Goal: Task Accomplishment & Management: Use online tool/utility

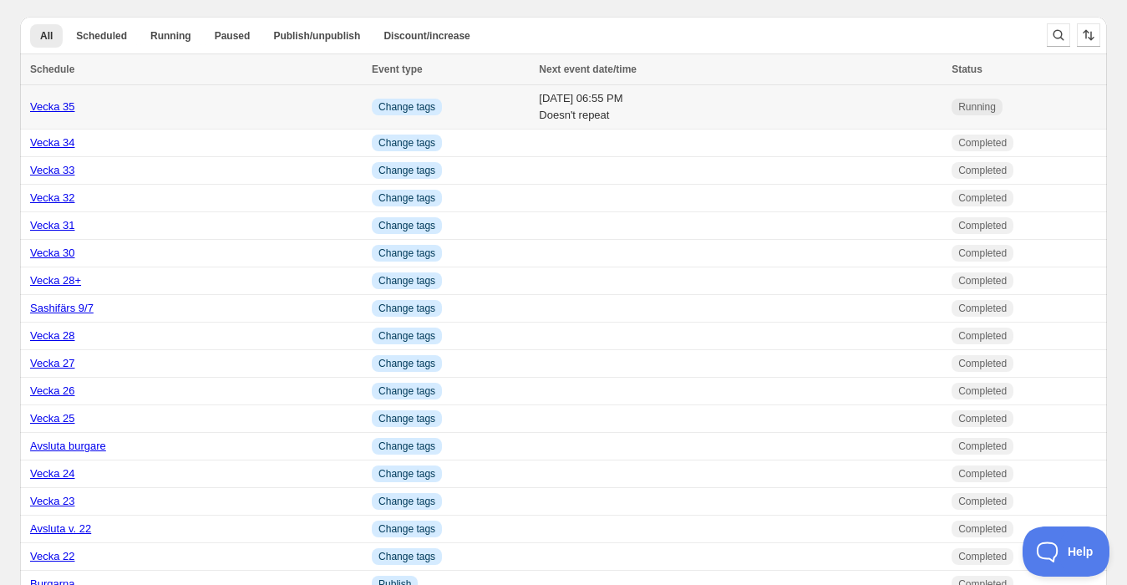
click at [47, 105] on link "Vecka 35" at bounding box center [52, 106] width 45 height 13
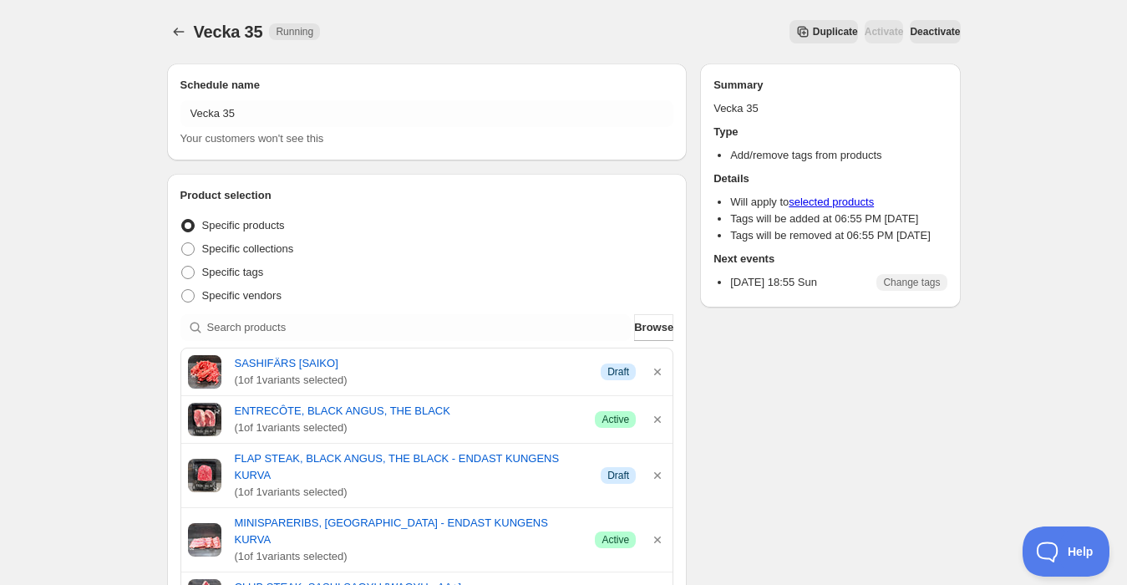
click at [813, 28] on span "Duplicate" at bounding box center [835, 31] width 45 height 13
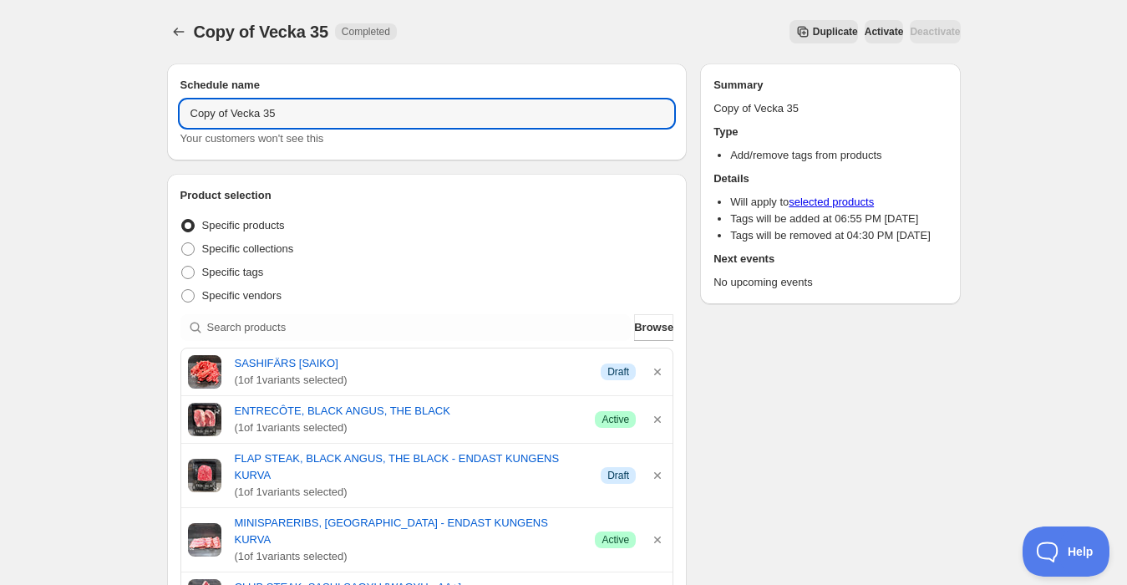
drag, startPoint x: 228, startPoint y: 116, endPoint x: 114, endPoint y: 112, distance: 113.7
drag, startPoint x: 282, startPoint y: 107, endPoint x: 290, endPoint y: 111, distance: 8.6
click at [283, 107] on input "Vecka 35" at bounding box center [427, 113] width 494 height 27
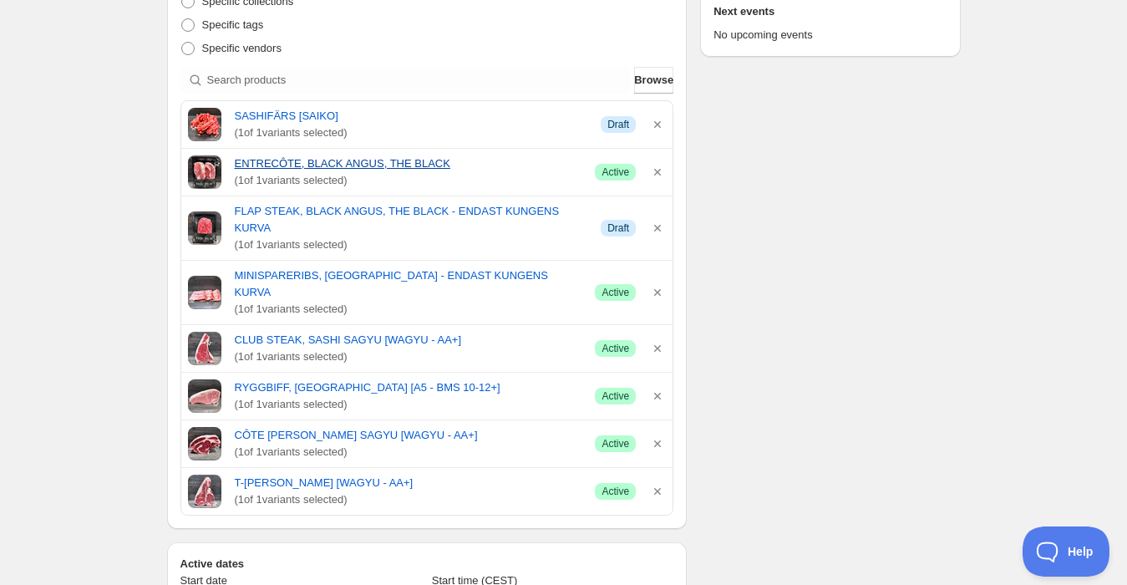
scroll to position [278, 0]
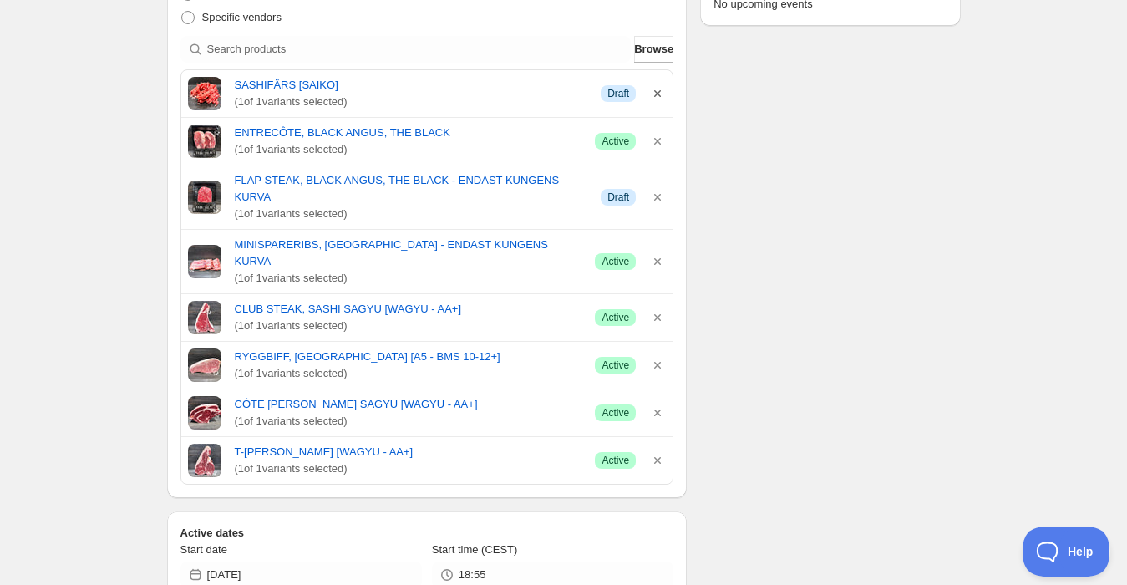
type input "Vecka 36"
click at [662, 92] on icon "button" at bounding box center [657, 93] width 17 height 17
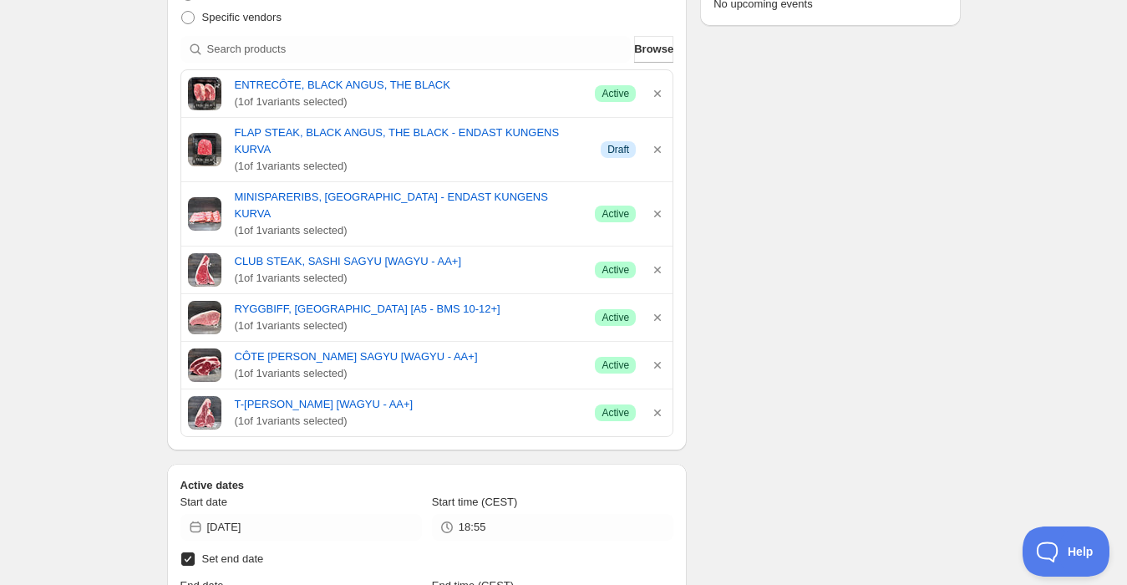
click at [662, 92] on icon "button" at bounding box center [657, 93] width 17 height 17
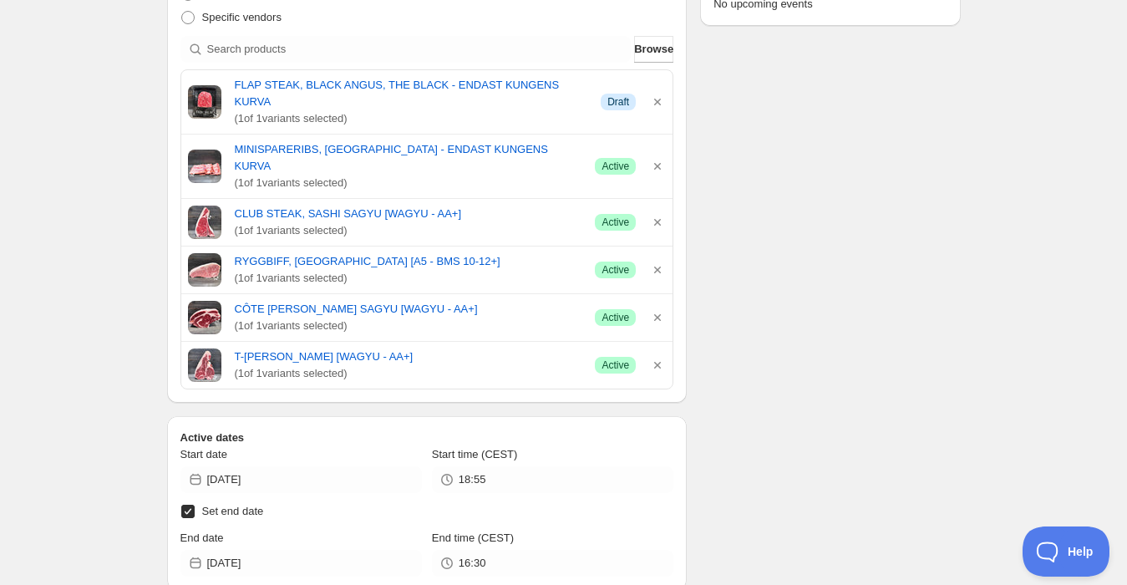
click at [662, 94] on icon "button" at bounding box center [657, 102] width 17 height 17
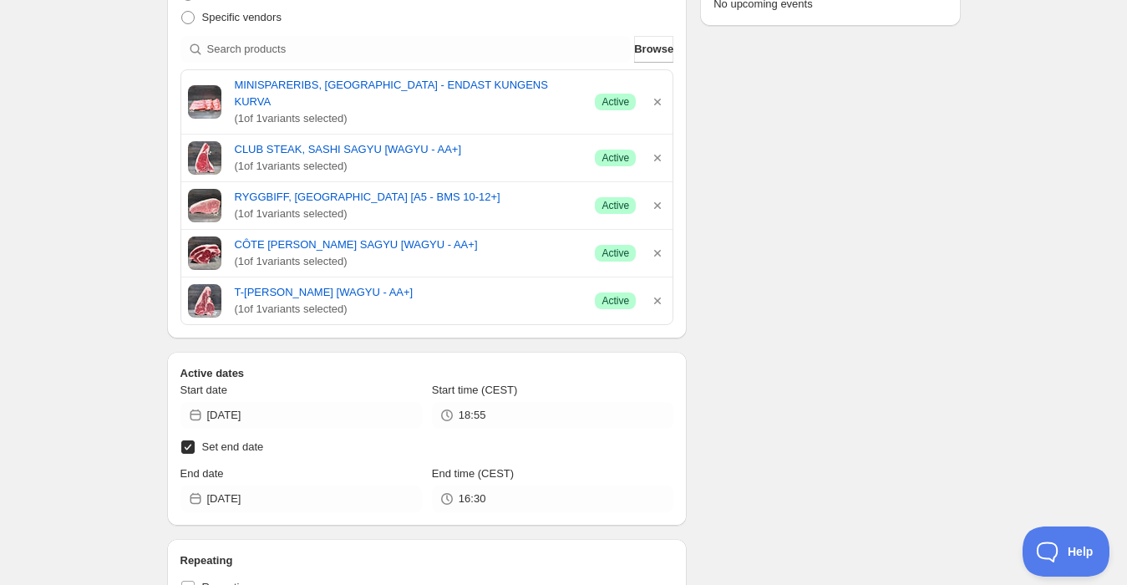
click at [662, 94] on icon "button" at bounding box center [657, 102] width 17 height 17
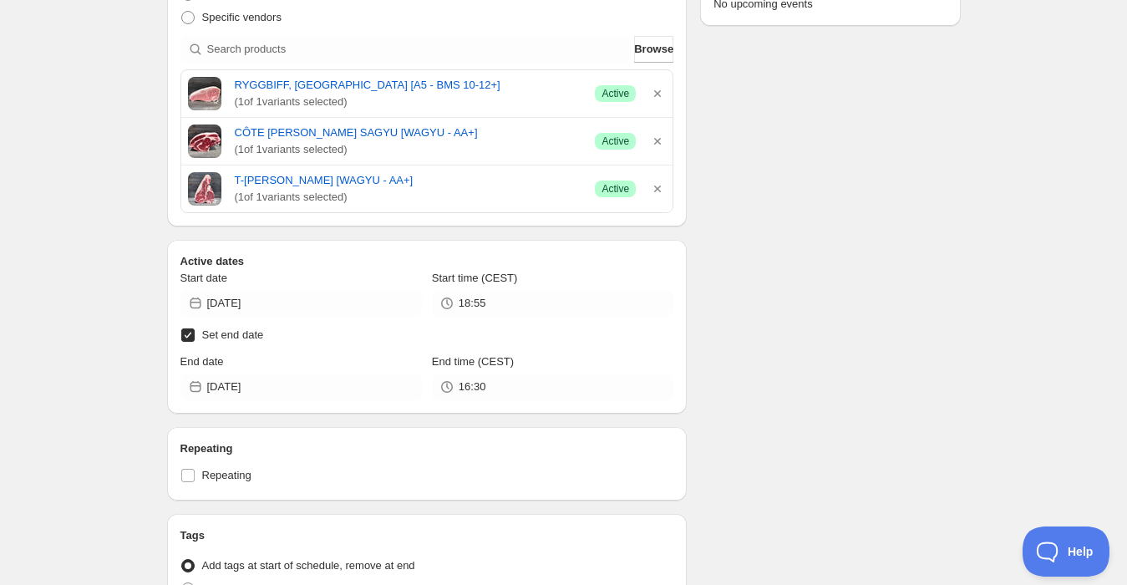
click at [662, 92] on icon "button" at bounding box center [657, 93] width 17 height 17
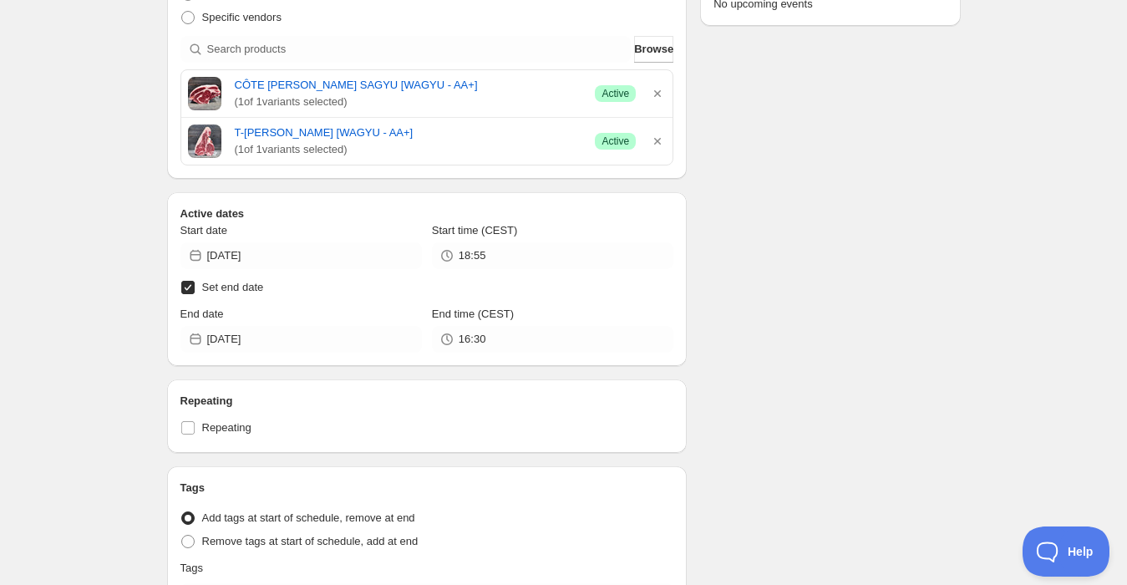
click at [662, 92] on icon "button" at bounding box center [657, 93] width 17 height 17
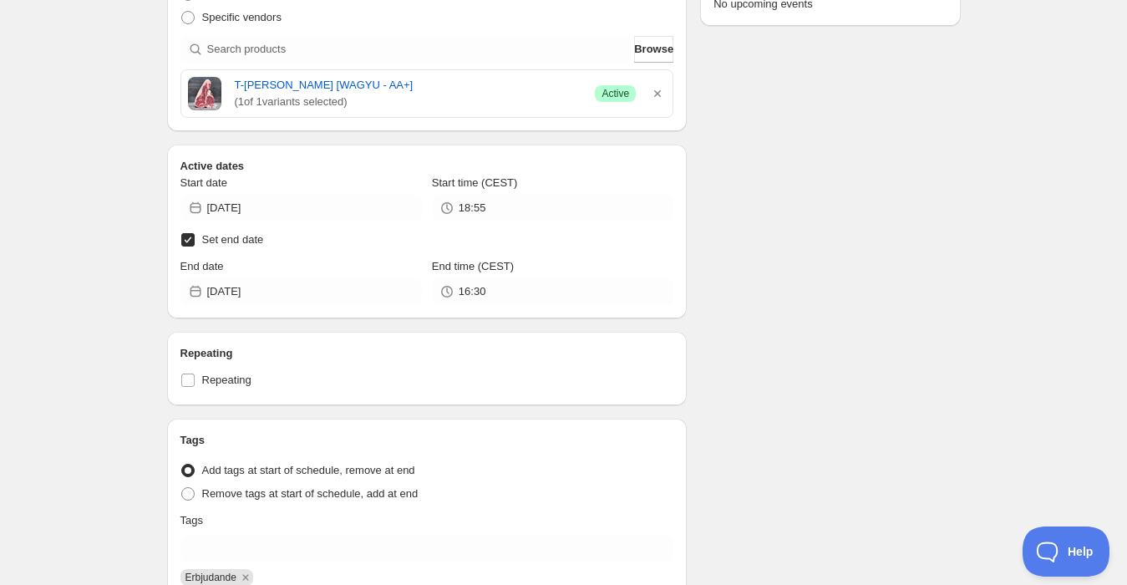
click at [662, 92] on icon "button" at bounding box center [657, 93] width 17 height 17
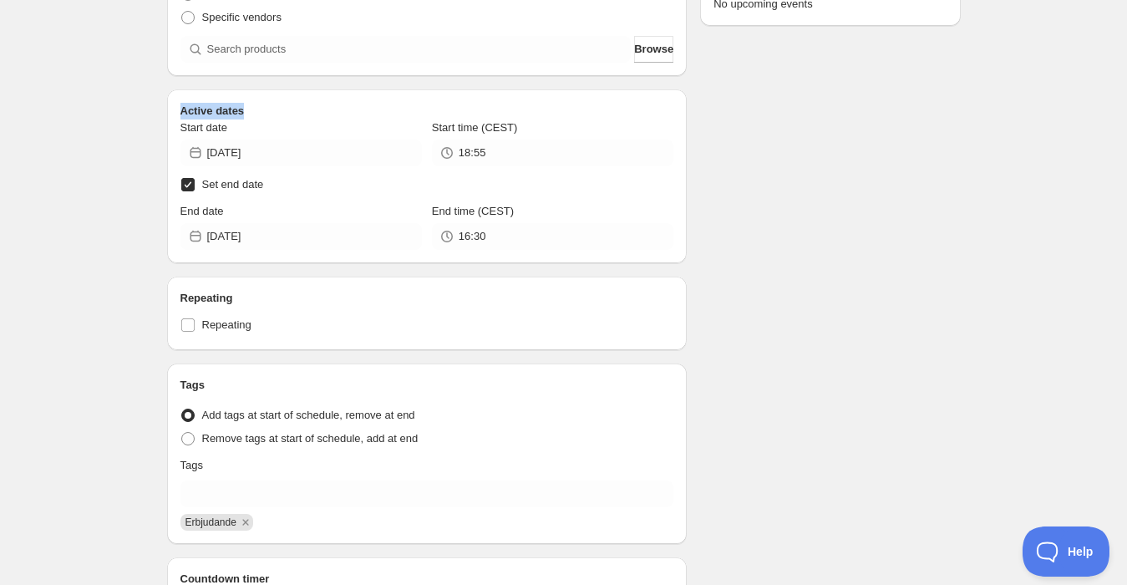
click at [662, 92] on div "Active dates Start date [DATE] Start time (CEST) 18:55 Set end date End date [D…" at bounding box center [427, 176] width 520 height 174
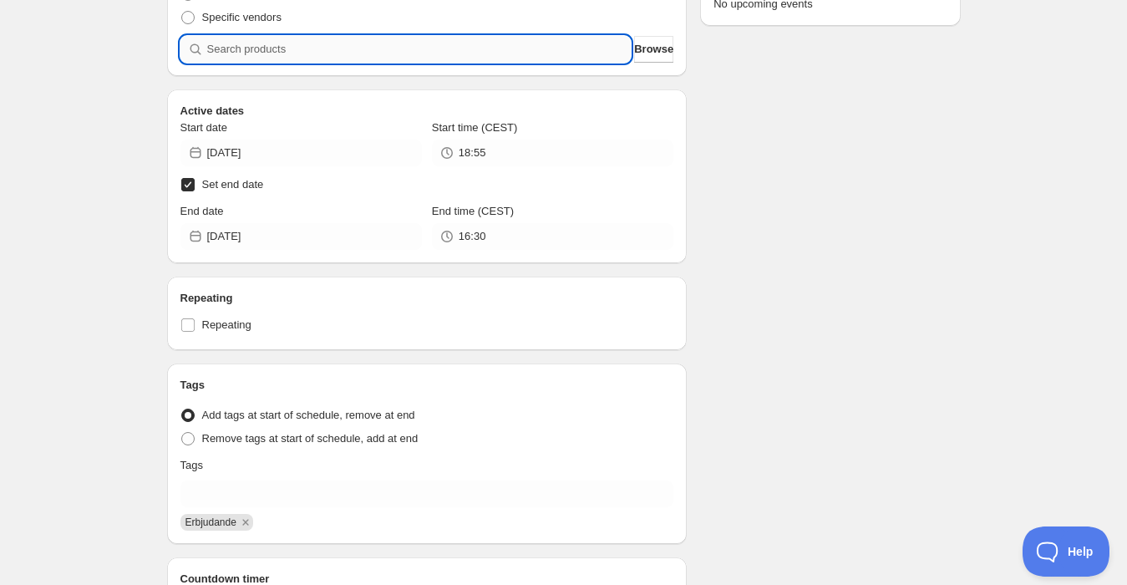
click at [327, 54] on input "search" at bounding box center [419, 49] width 424 height 27
type input "r"
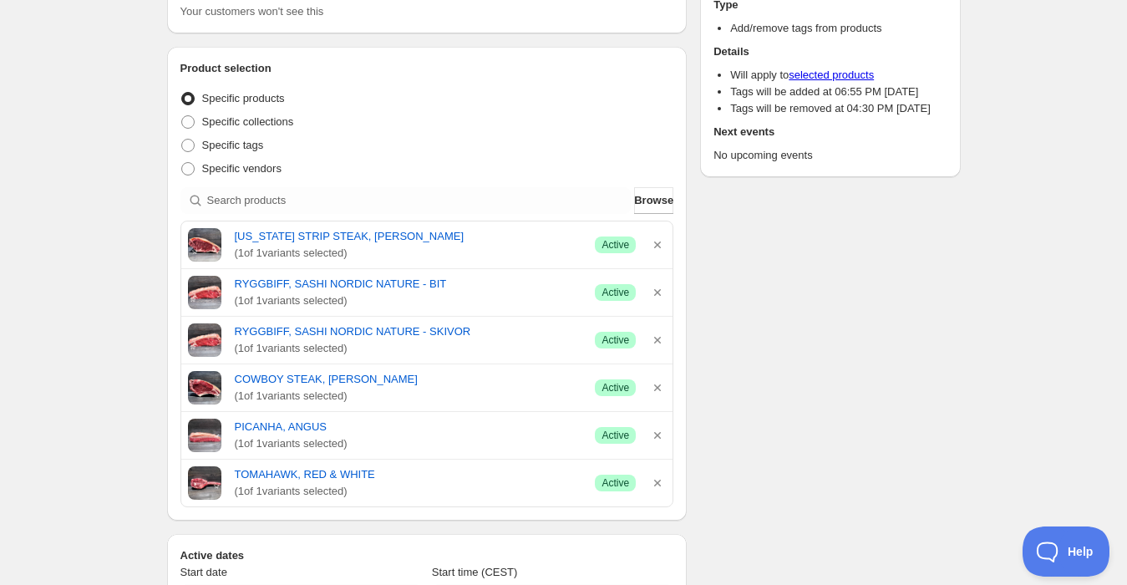
scroll to position [93, 0]
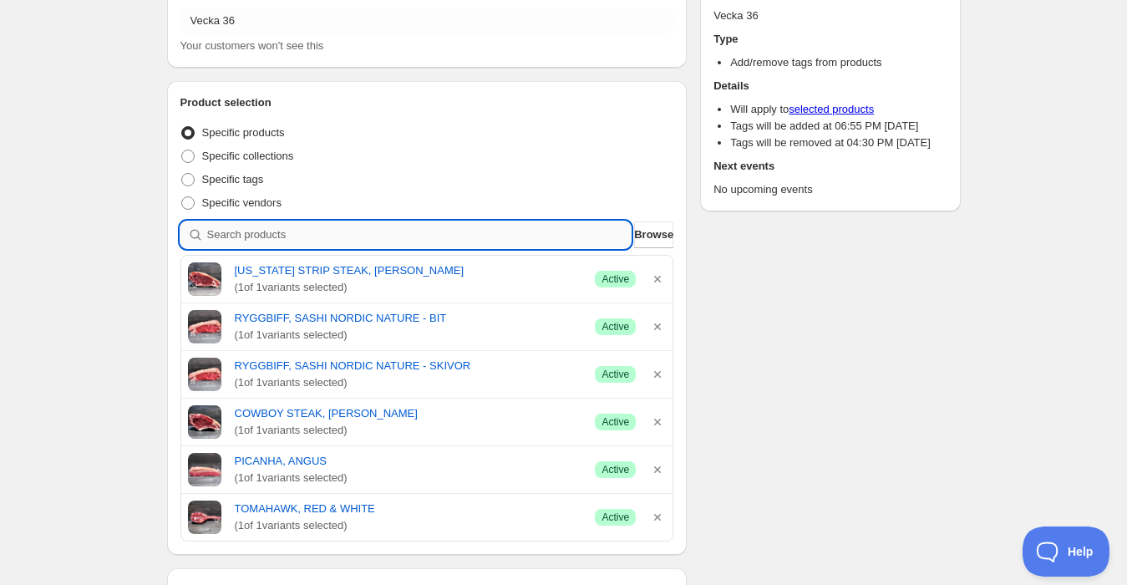
click at [307, 233] on input "search" at bounding box center [419, 234] width 424 height 27
type input "y"
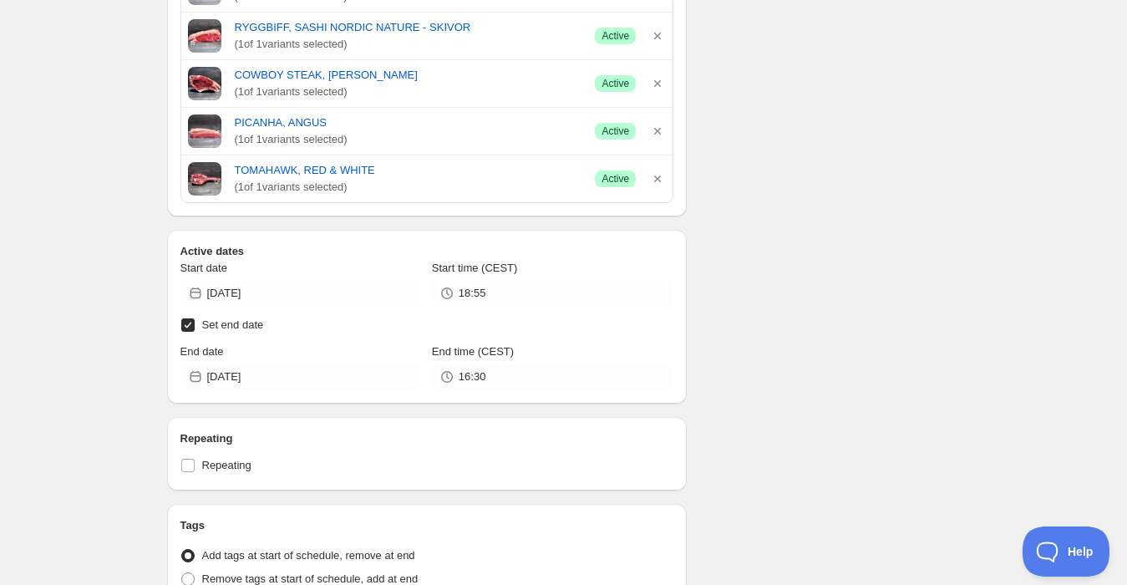
scroll to position [556, 0]
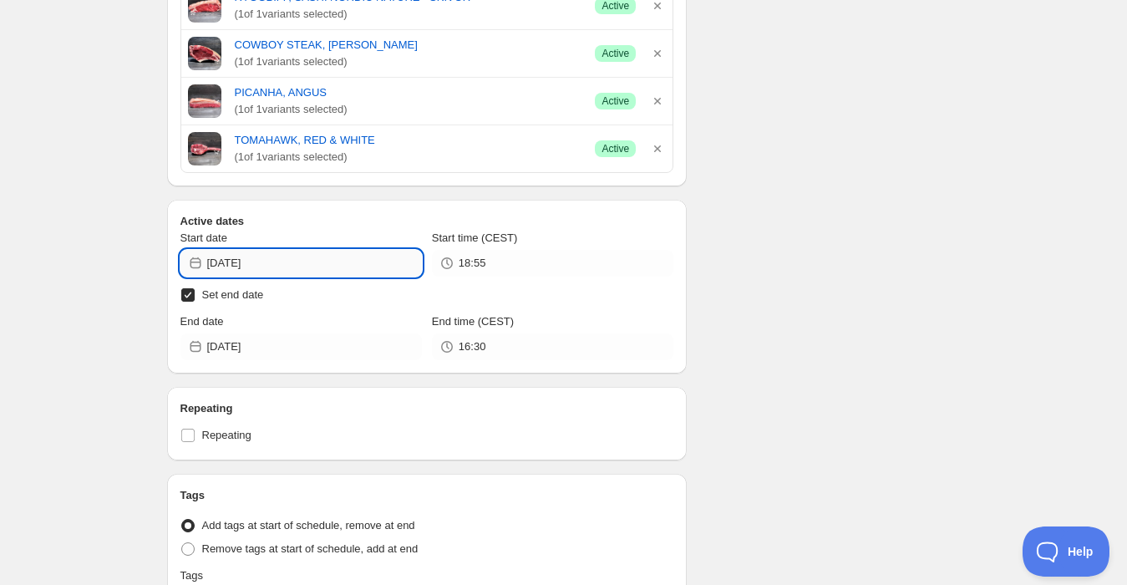
click at [281, 261] on input "[DATE]" at bounding box center [314, 263] width 215 height 27
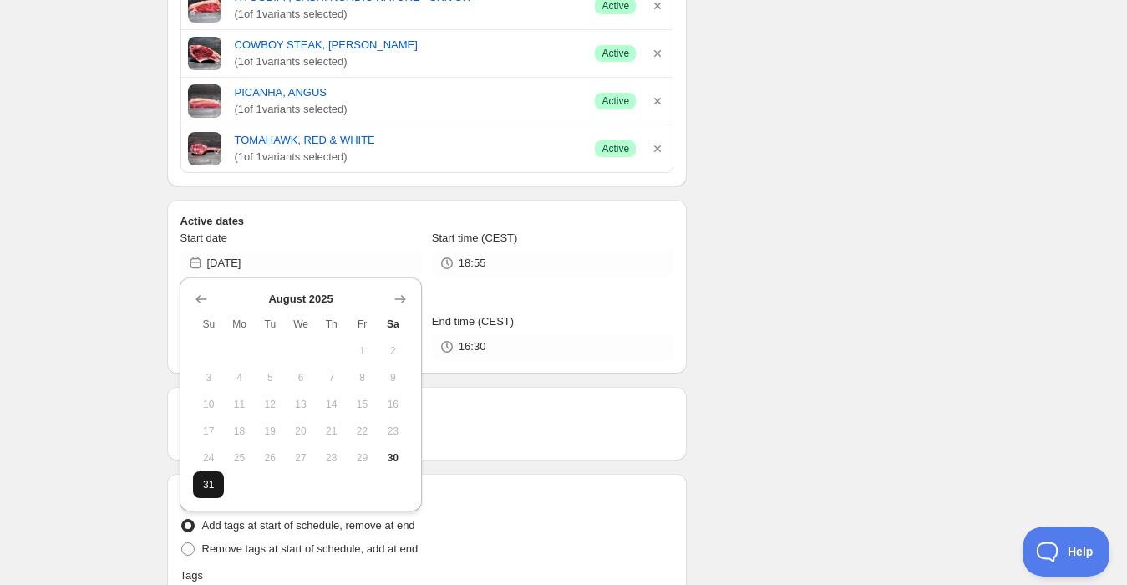
click at [211, 490] on span "31" at bounding box center [209, 484] width 18 height 13
type input "[DATE]"
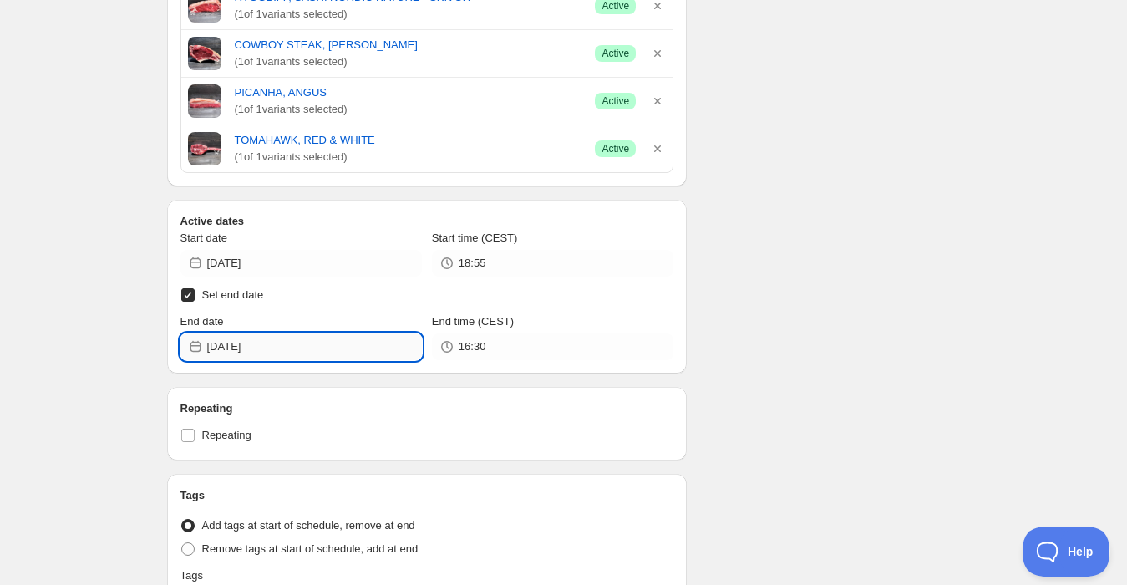
click at [265, 347] on input "[DATE]" at bounding box center [314, 346] width 215 height 27
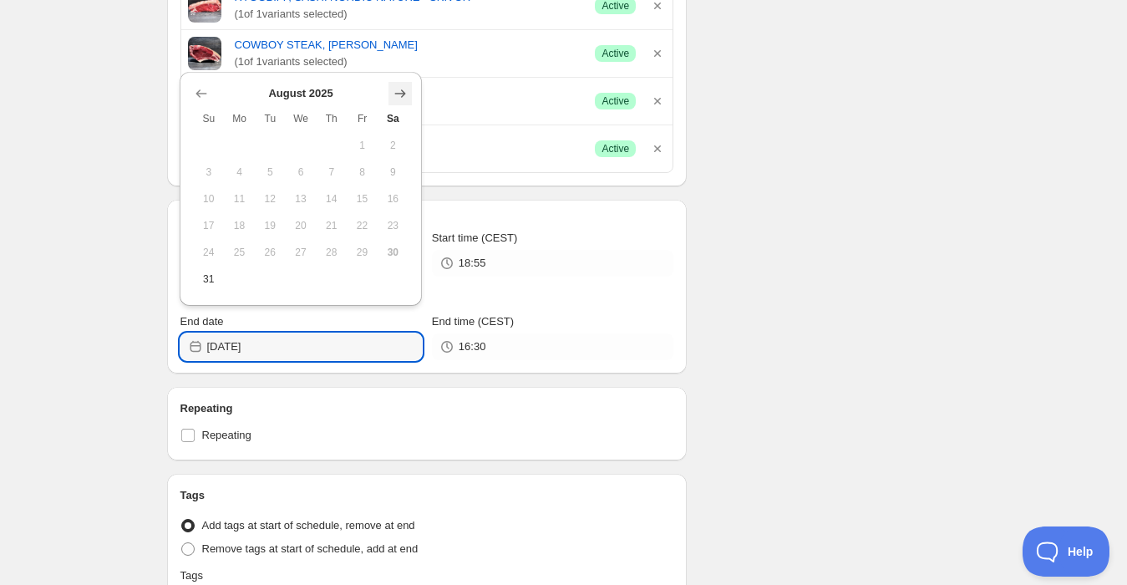
click at [393, 97] on icon "Show next month, September 2025" at bounding box center [400, 93] width 17 height 17
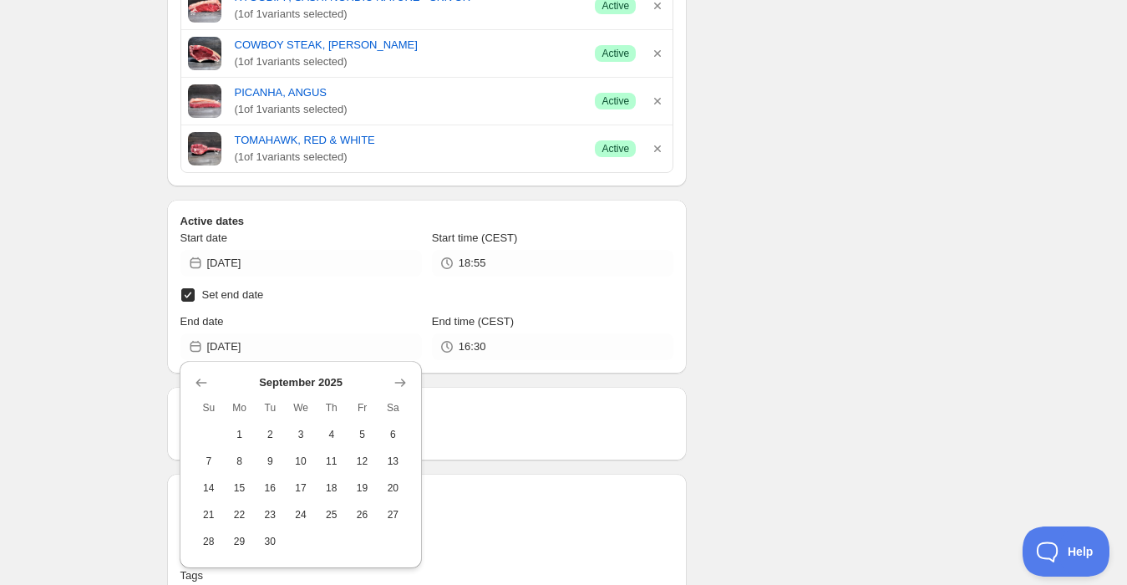
drag, startPoint x: 209, startPoint y: 469, endPoint x: 234, endPoint y: 427, distance: 48.7
click at [207, 469] on button "7" at bounding box center [208, 461] width 31 height 27
type input "[DATE]"
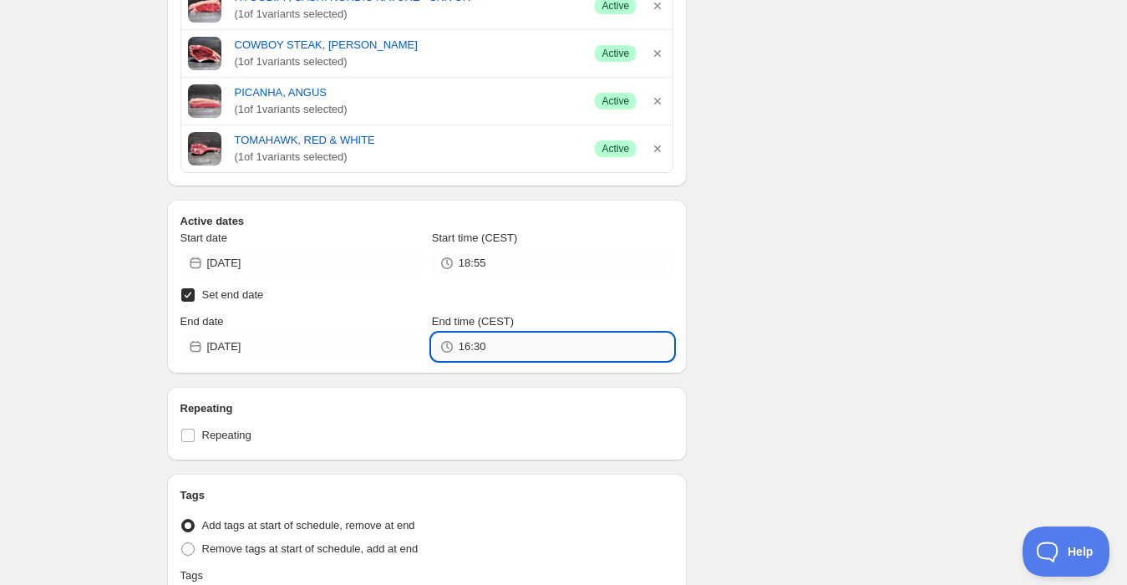
click at [464, 343] on input "16:30" at bounding box center [566, 346] width 215 height 27
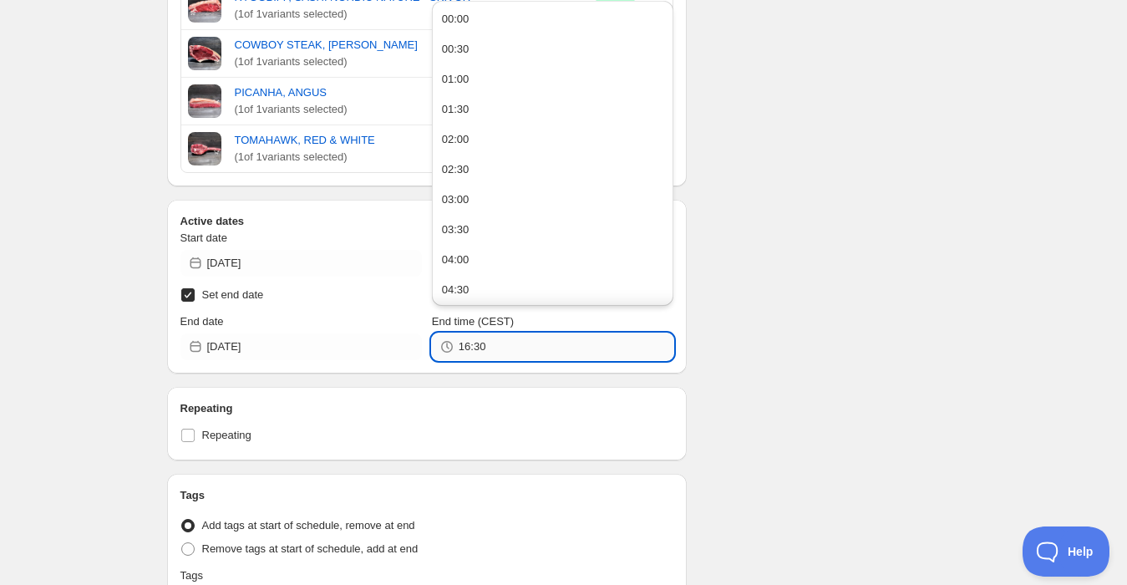
click at [464, 343] on input "16:30" at bounding box center [566, 346] width 215 height 27
type input "18:55"
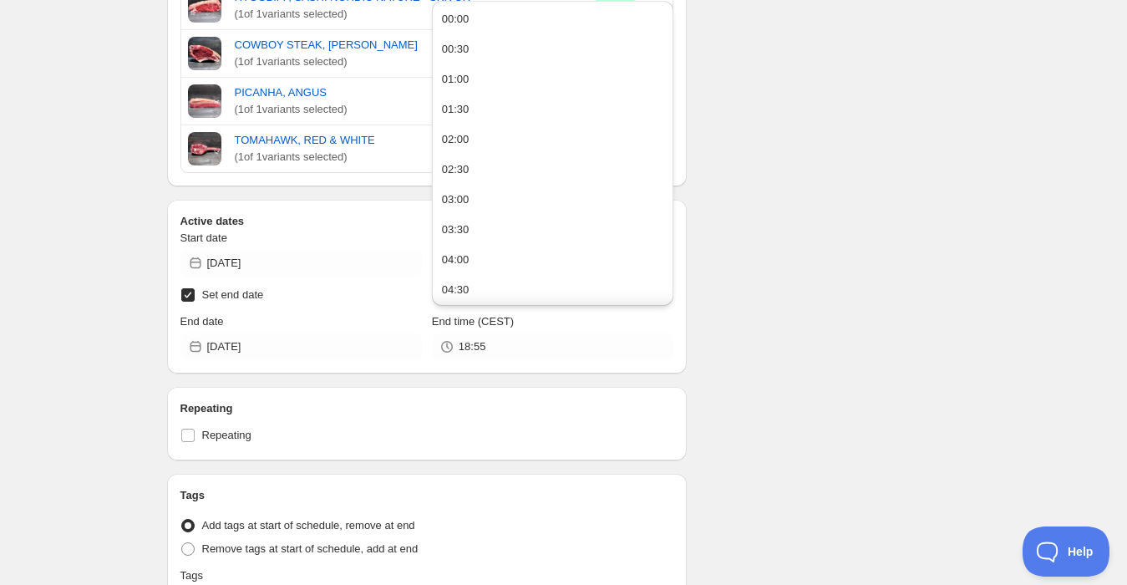
click at [124, 356] on div "Vecka 36. This page is ready Vecka 36 Completed Duplicate Activate Deactivate M…" at bounding box center [563, 159] width 1127 height 1431
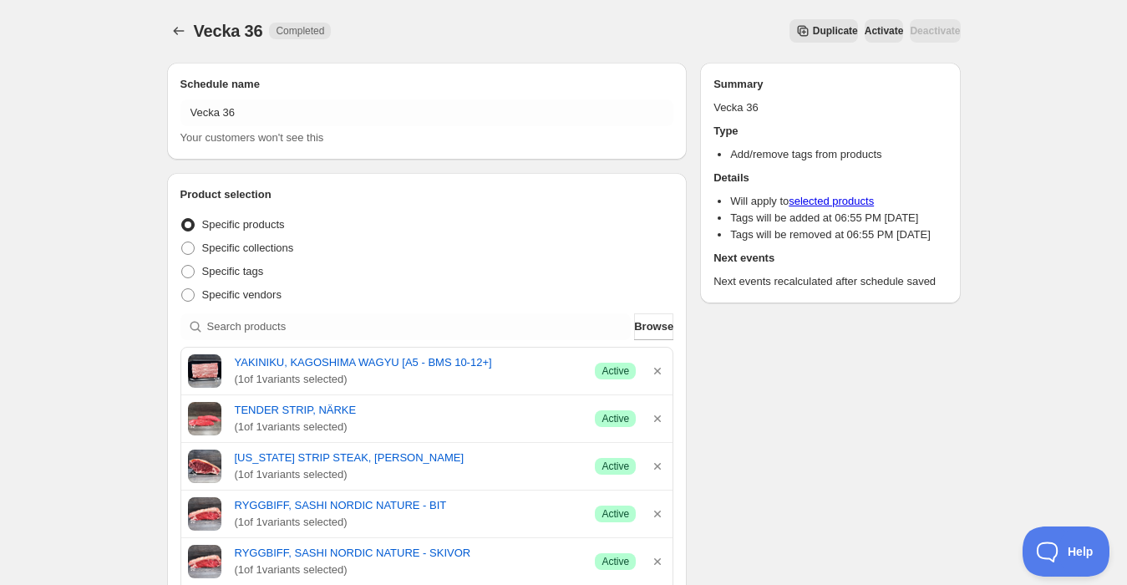
scroll to position [0, 0]
